Goal: Transaction & Acquisition: Purchase product/service

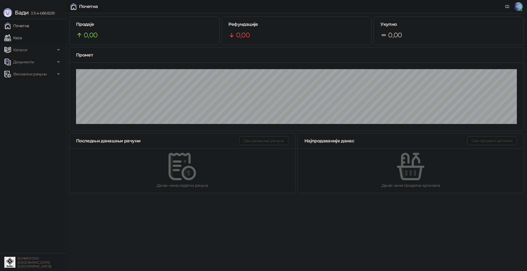
click at [22, 39] on link "Каса" at bounding box center [12, 37] width 17 height 11
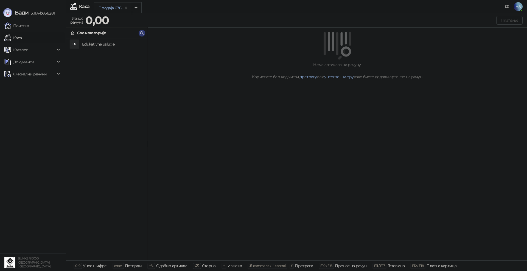
click at [115, 44] on h4 "Edukativne usluge" at bounding box center [112, 44] width 61 height 9
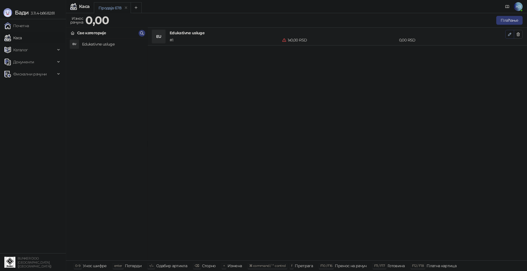
click at [508, 33] on icon "button" at bounding box center [509, 34] width 4 height 4
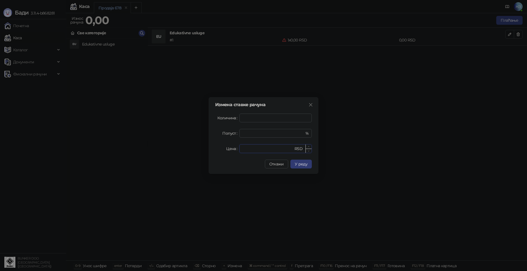
drag, startPoint x: 249, startPoint y: 151, endPoint x: 241, endPoint y: 149, distance: 8.2
click at [241, 149] on div "* RSD" at bounding box center [275, 148] width 72 height 9
type input "****"
click at [309, 168] on button "У реду" at bounding box center [300, 164] width 21 height 9
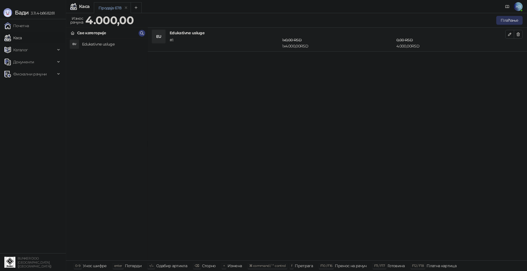
click at [508, 22] on button "Плаћање" at bounding box center [509, 20] width 26 height 9
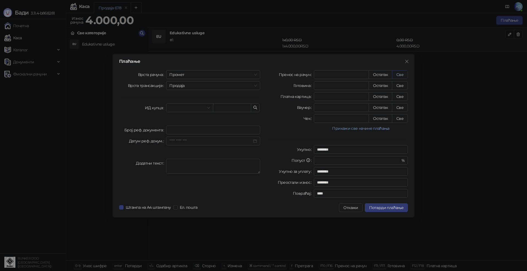
click at [401, 74] on button "Све" at bounding box center [400, 74] width 16 height 9
type input "****"
click at [387, 207] on span "Потврди плаћање" at bounding box center [386, 207] width 34 height 5
